Goal: Task Accomplishment & Management: Manage account settings

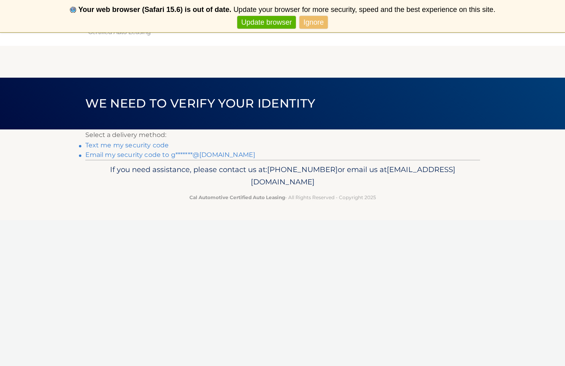
click at [161, 155] on link "Email my security code to g*******@aol.com" at bounding box center [170, 155] width 170 height 8
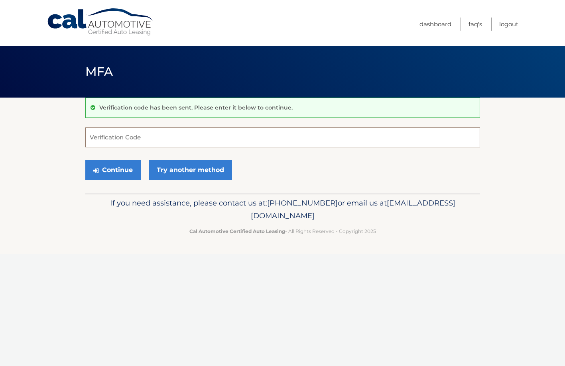
click at [148, 139] on input "Verification Code" at bounding box center [282, 138] width 394 height 20
type input "690050"
click at [118, 166] on button "Continue" at bounding box center [112, 170] width 55 height 20
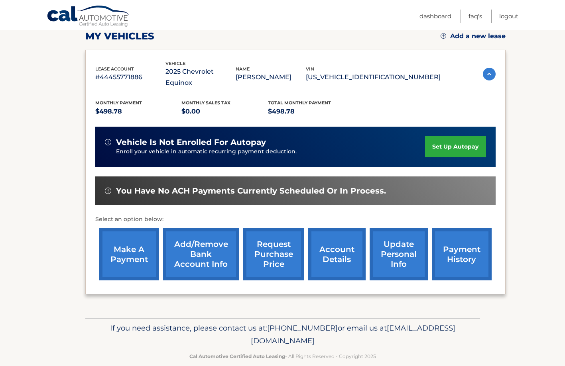
scroll to position [115, 0]
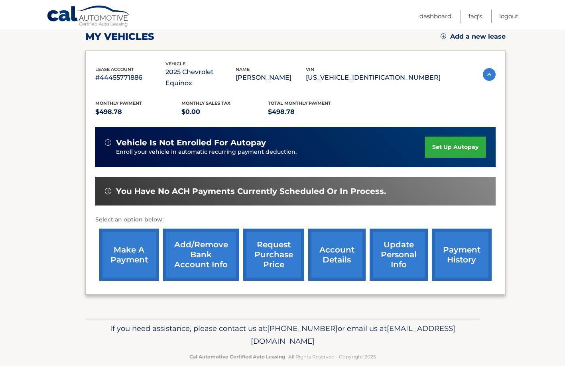
click at [129, 238] on link "make a payment" at bounding box center [129, 255] width 60 height 52
click at [444, 241] on link "payment history" at bounding box center [462, 255] width 60 height 52
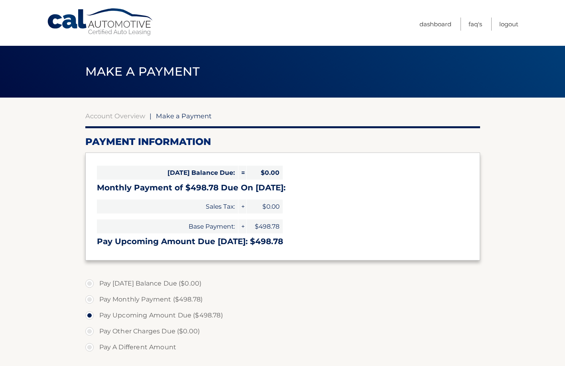
select select "N2IzNzZmNjItZDFlZi00NDFhLTkwZWQtNGRjMDJlZDM5Nzdm"
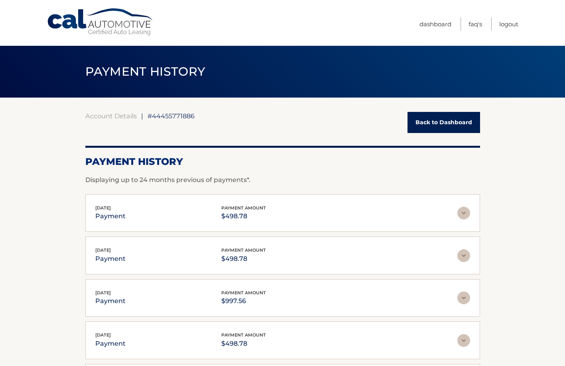
click at [463, 214] on img at bounding box center [463, 213] width 13 height 13
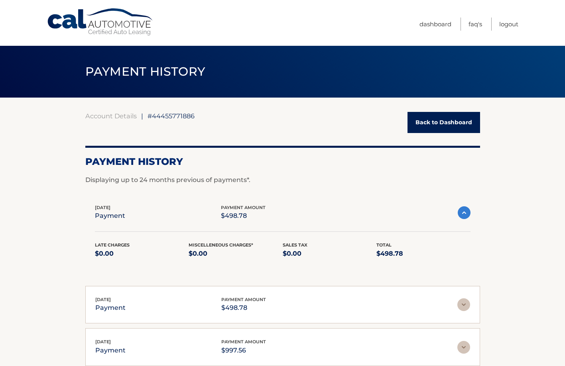
click at [463, 214] on img at bounding box center [463, 212] width 13 height 13
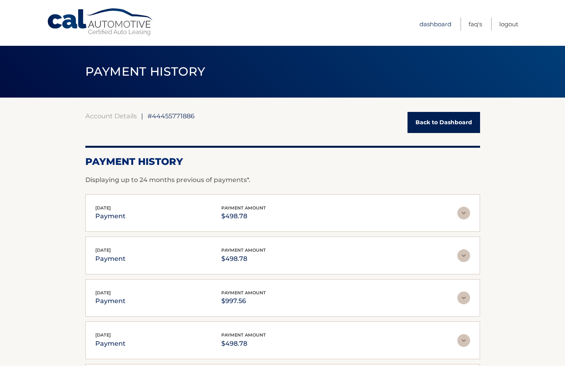
click at [423, 26] on link "Dashboard" at bounding box center [435, 24] width 32 height 13
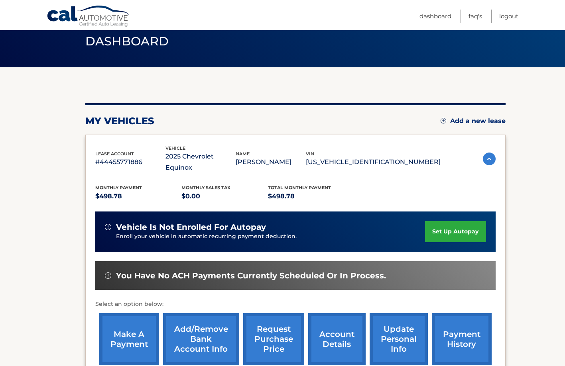
scroll to position [31, 0]
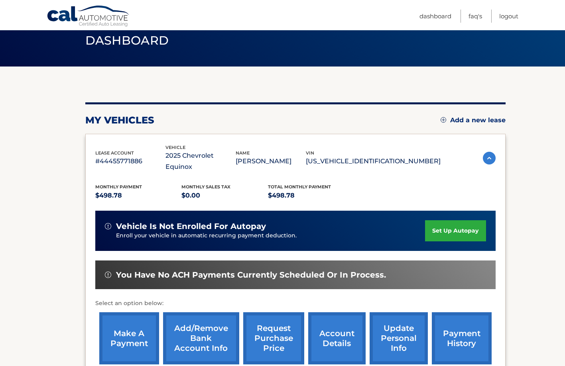
click at [334, 332] on link "account details" at bounding box center [336, 338] width 57 height 52
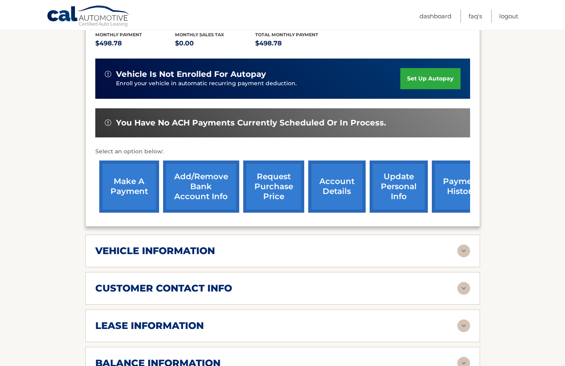
scroll to position [207, 0]
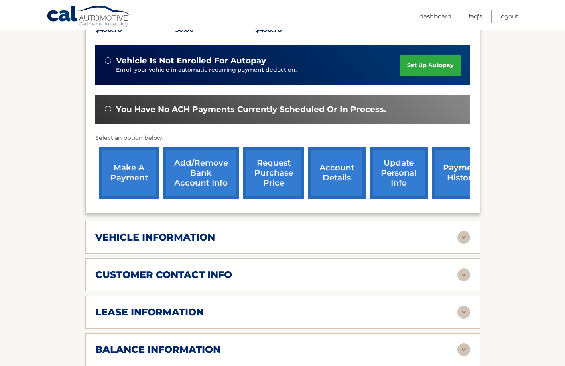
click at [462, 343] on img at bounding box center [463, 349] width 13 height 13
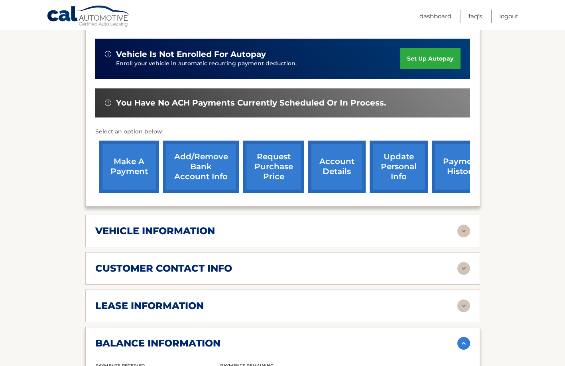
scroll to position [213, 0]
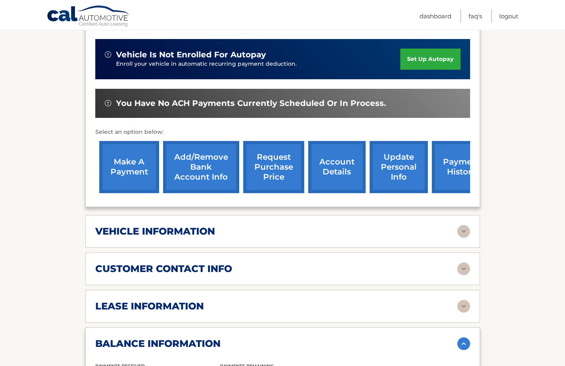
click at [461, 337] on img at bounding box center [463, 343] width 13 height 13
click at [462, 300] on img at bounding box center [463, 306] width 13 height 13
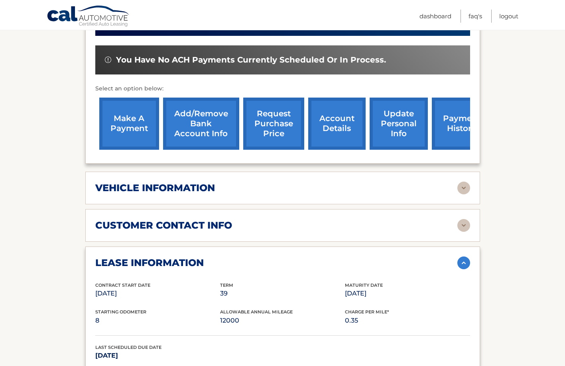
scroll to position [255, 0]
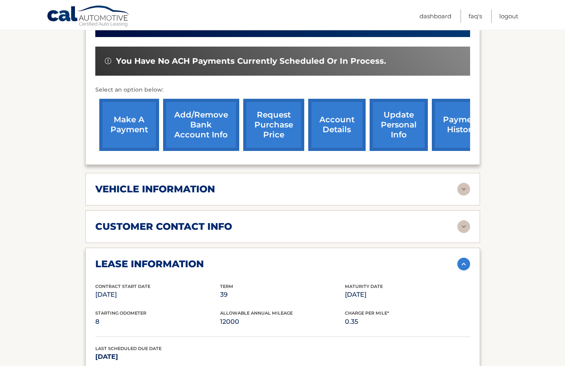
click at [462, 258] on img at bounding box center [463, 264] width 13 height 13
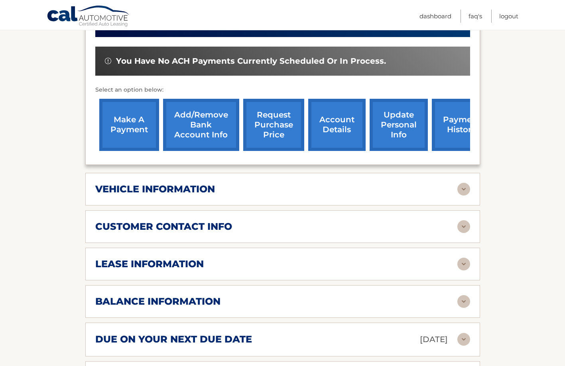
click at [464, 220] on img at bounding box center [463, 226] width 13 height 13
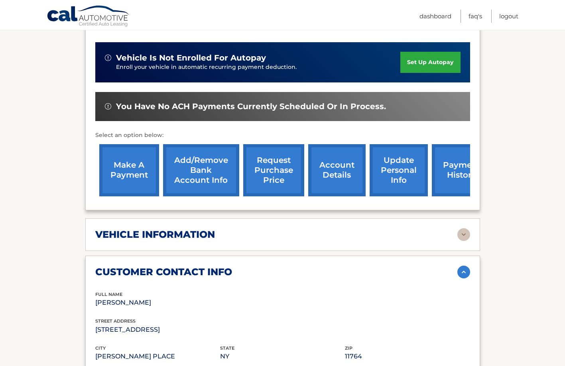
scroll to position [209, 0]
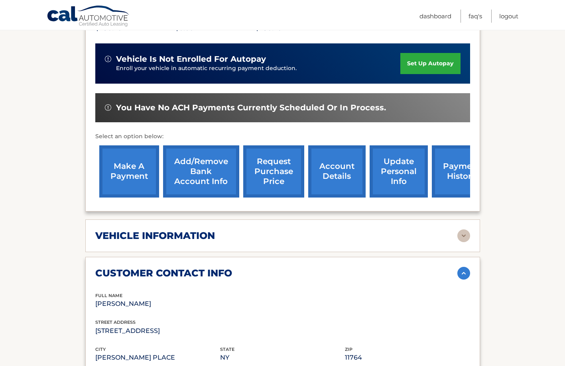
click at [461, 267] on img at bounding box center [463, 273] width 13 height 13
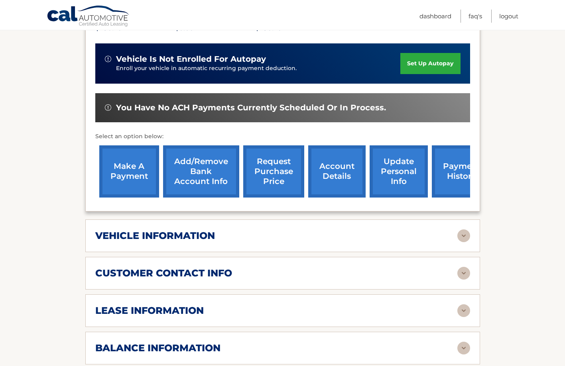
click at [464, 230] on img at bounding box center [463, 236] width 13 height 13
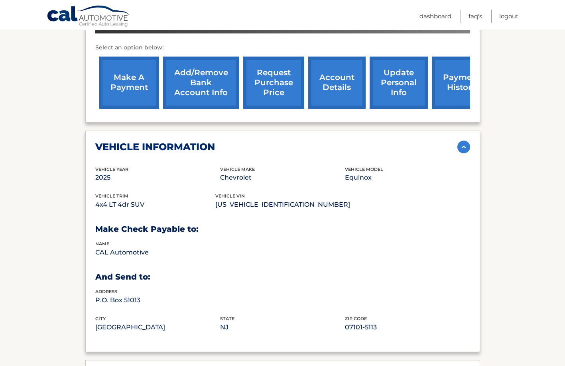
scroll to position [300, 0]
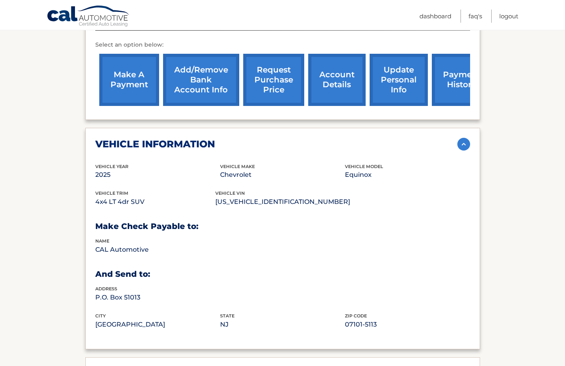
click at [461, 138] on img at bounding box center [463, 144] width 13 height 13
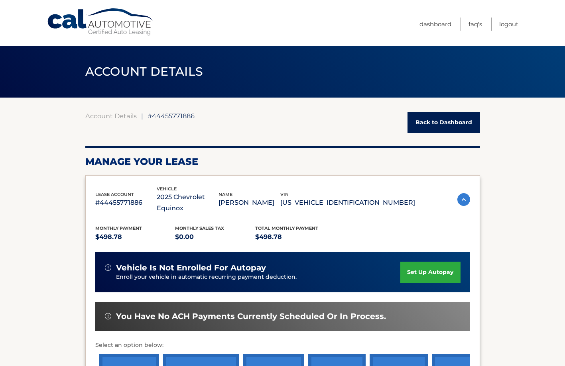
scroll to position [0, 0]
click at [509, 26] on link "Logout" at bounding box center [508, 24] width 19 height 13
